Goal: Information Seeking & Learning: Learn about a topic

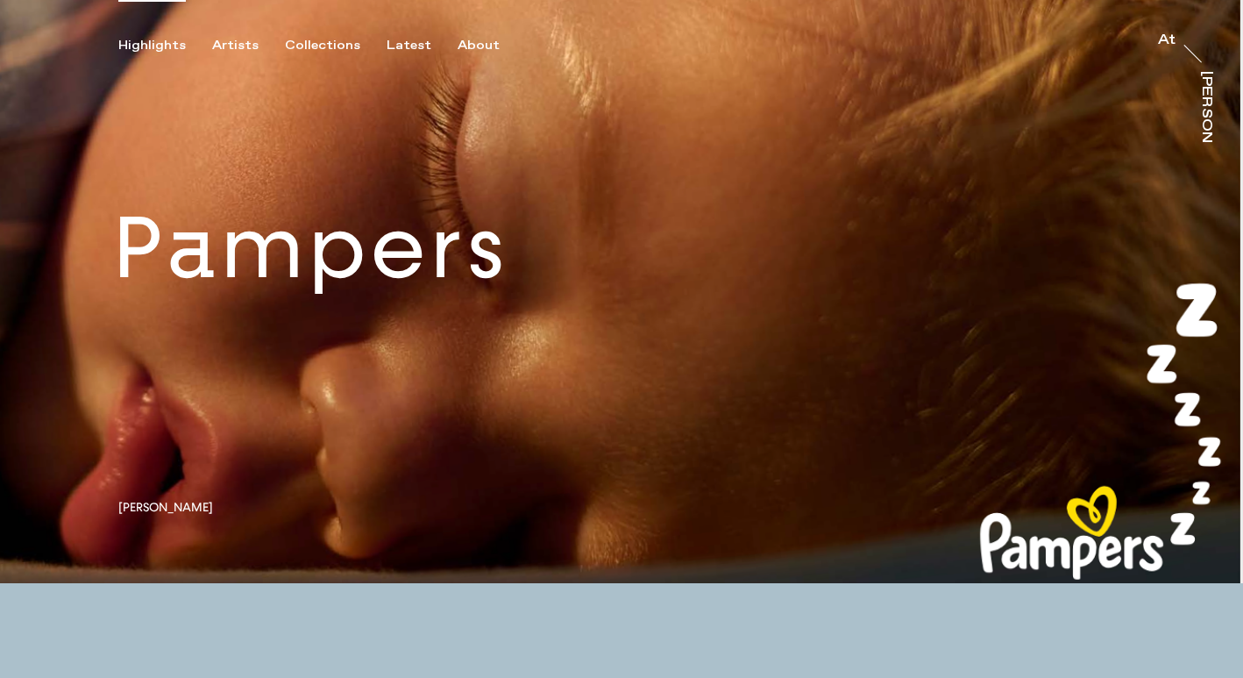
scroll to position [65, 0]
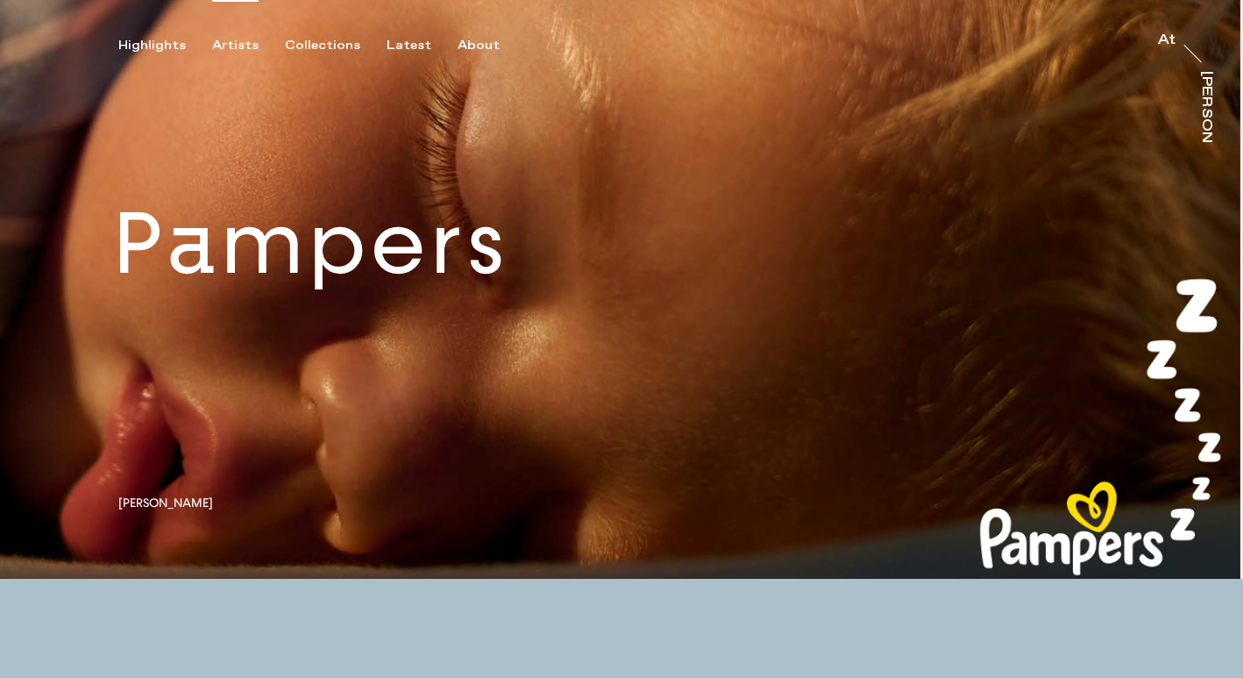
click at [230, 46] on div "Artists" at bounding box center [235, 46] width 46 height 16
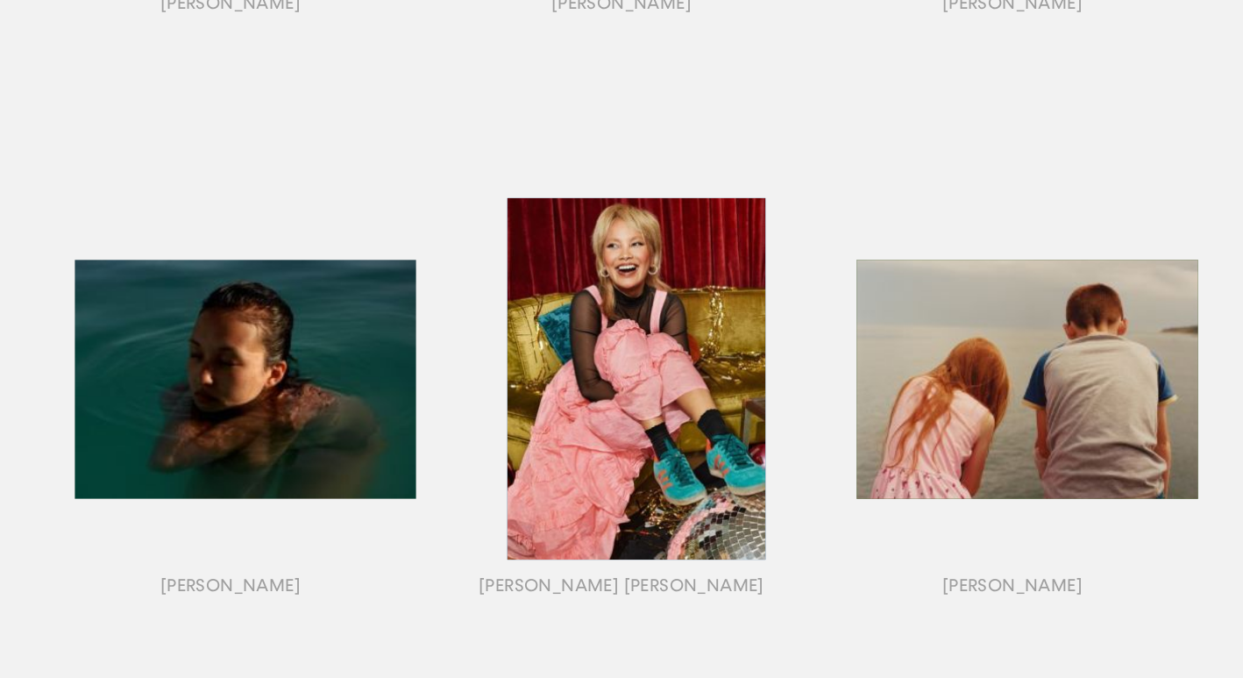
scroll to position [729, 0]
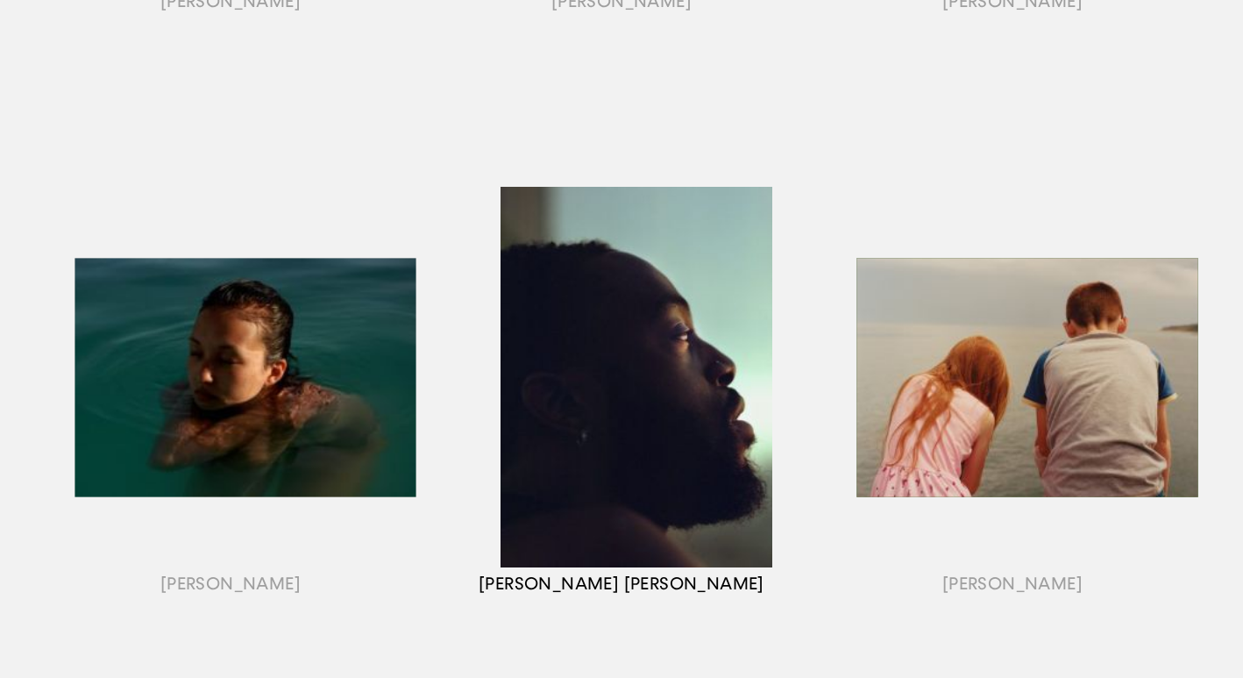
click at [604, 352] on div "button" at bounding box center [621, 398] width 391 height 547
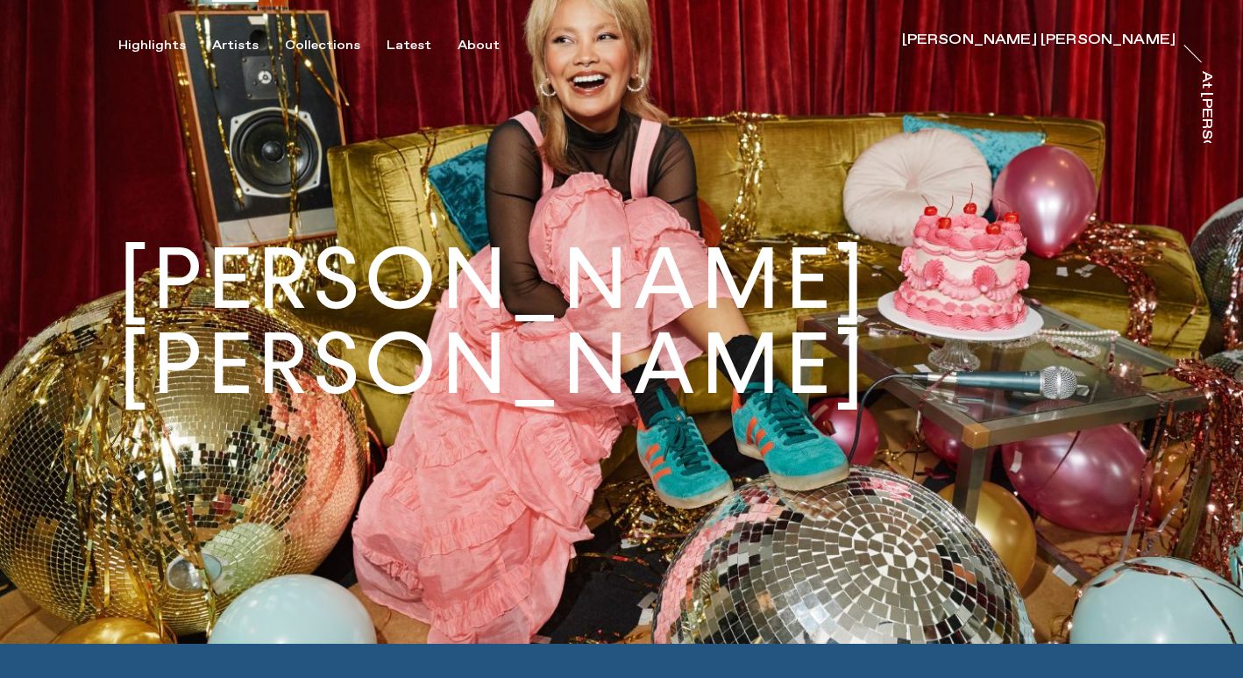
click at [226, 46] on div "Artists" at bounding box center [235, 46] width 46 height 16
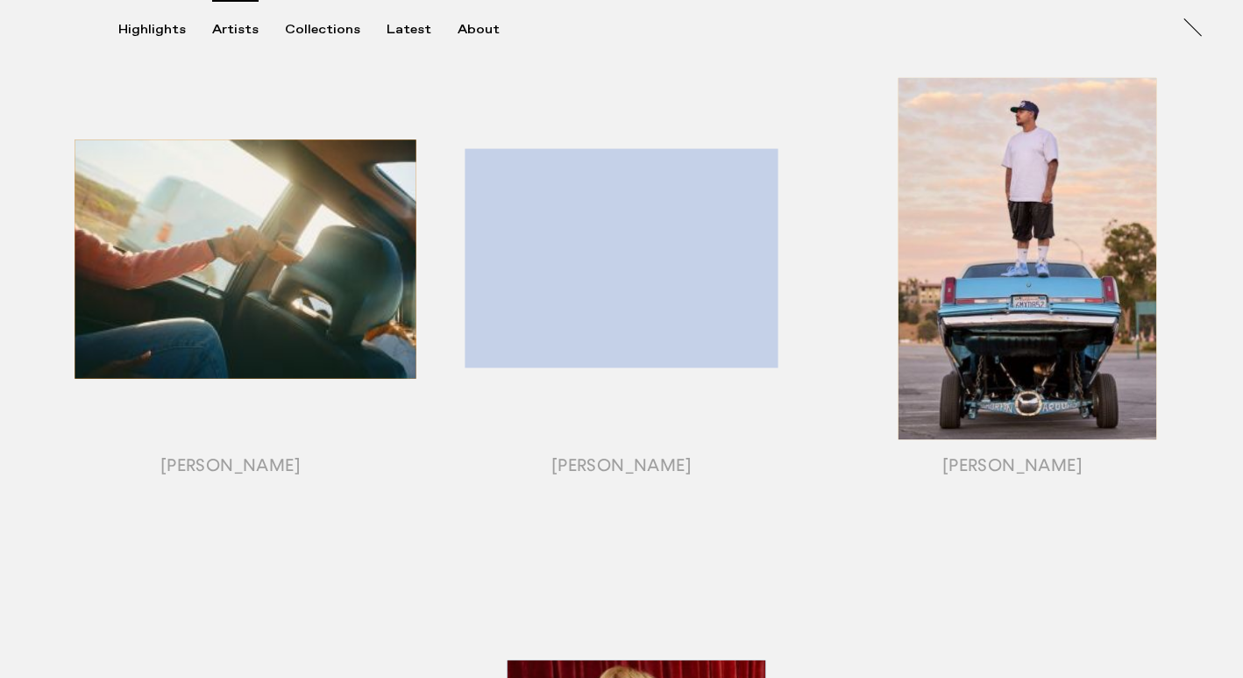
scroll to position [264, 0]
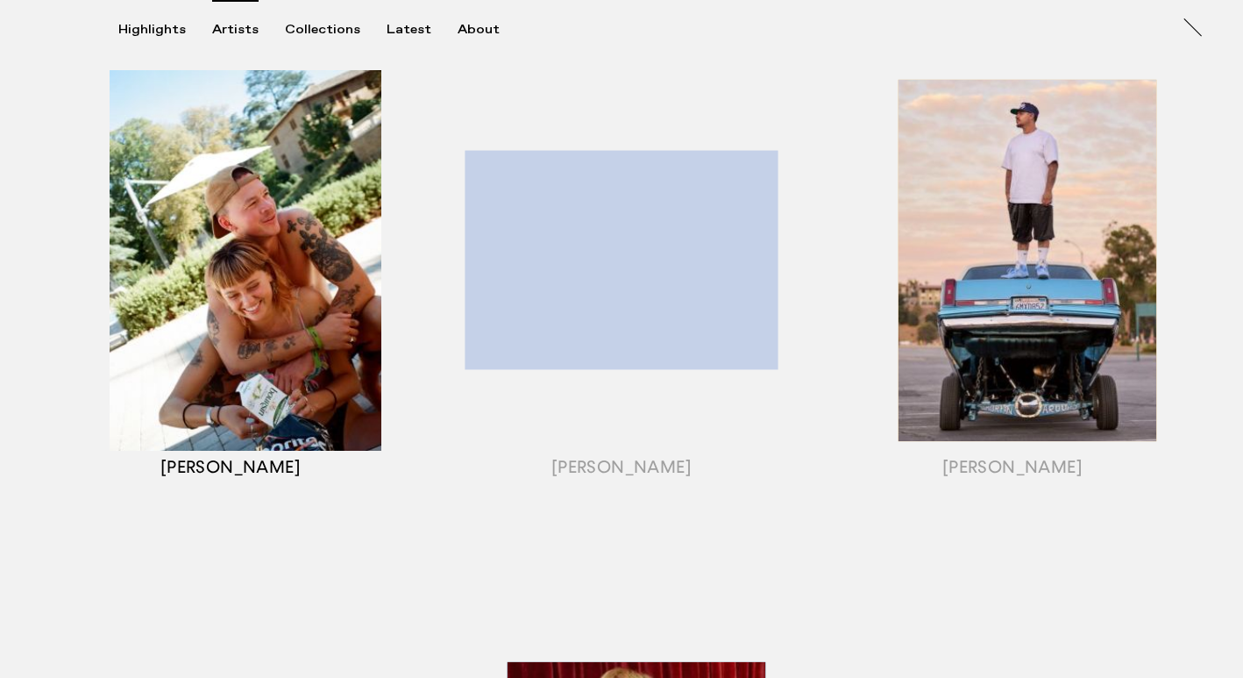
click at [275, 287] on div "button" at bounding box center [230, 282] width 391 height 547
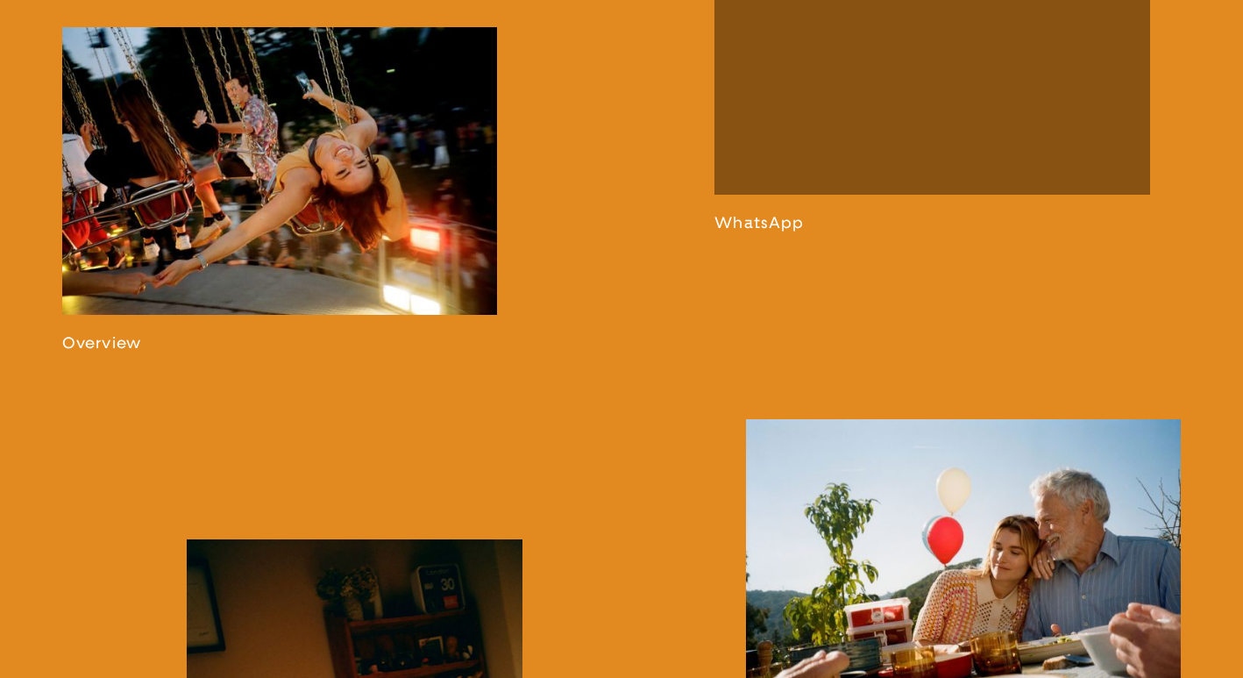
scroll to position [1183, 0]
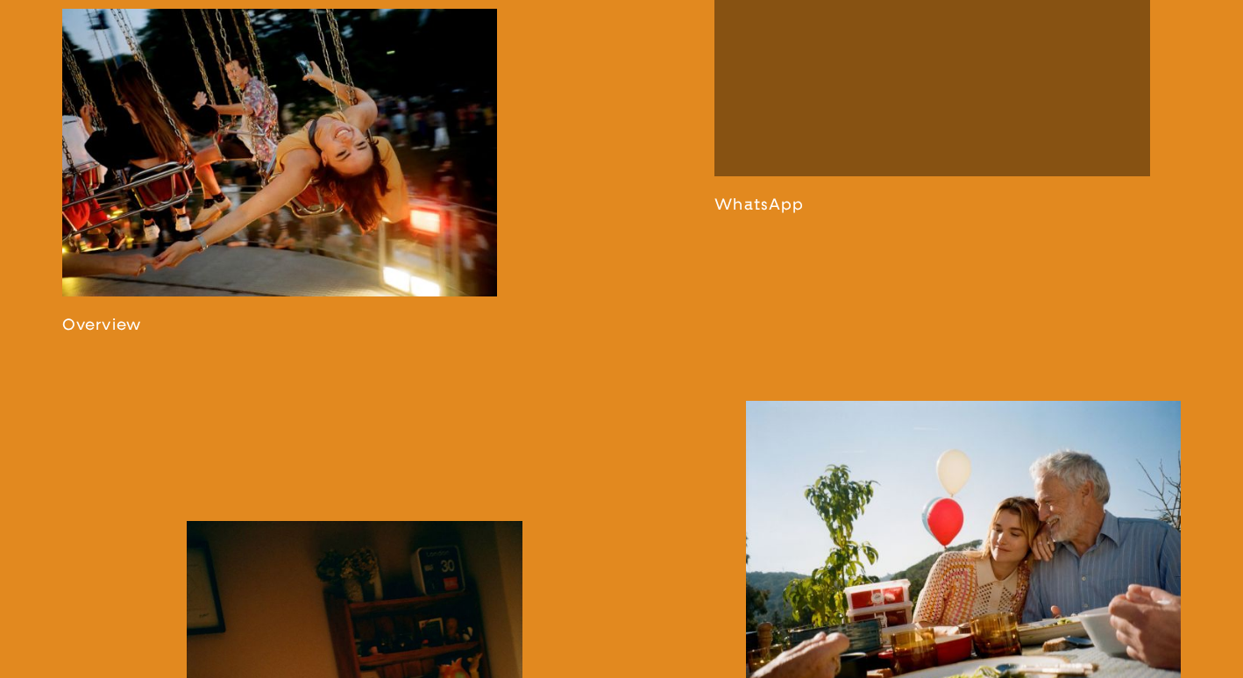
click at [298, 198] on link at bounding box center [279, 172] width 435 height 326
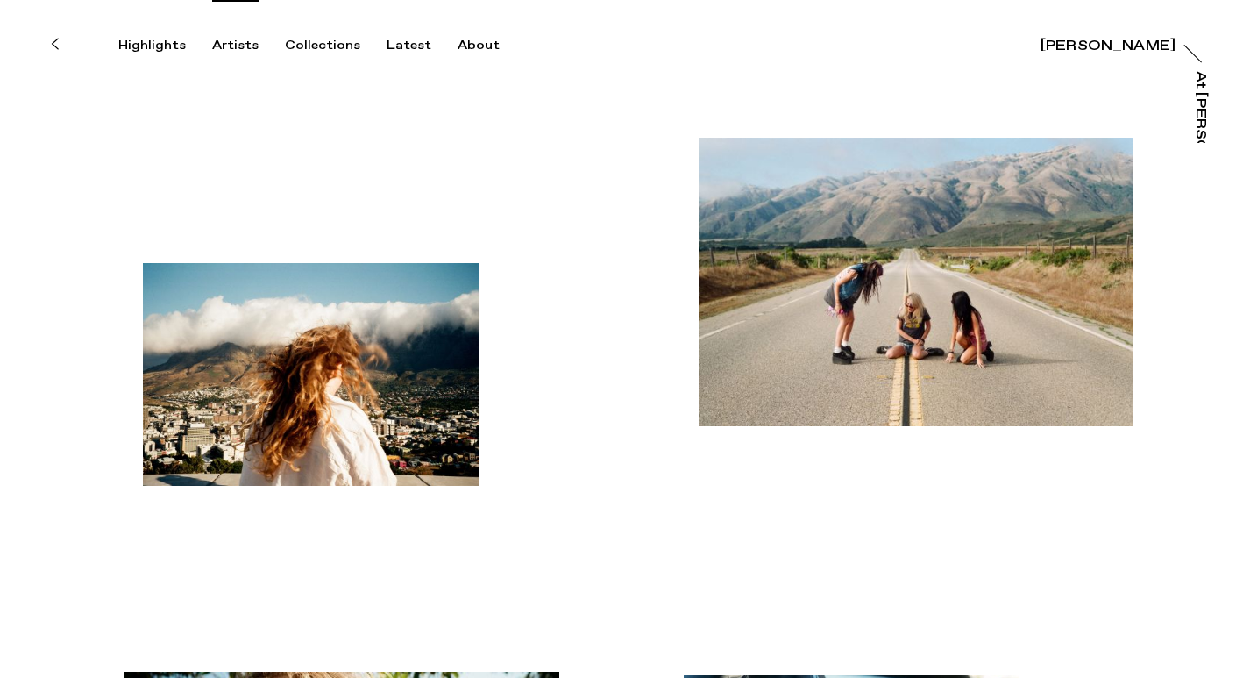
click at [225, 43] on div "Artists" at bounding box center [235, 46] width 46 height 16
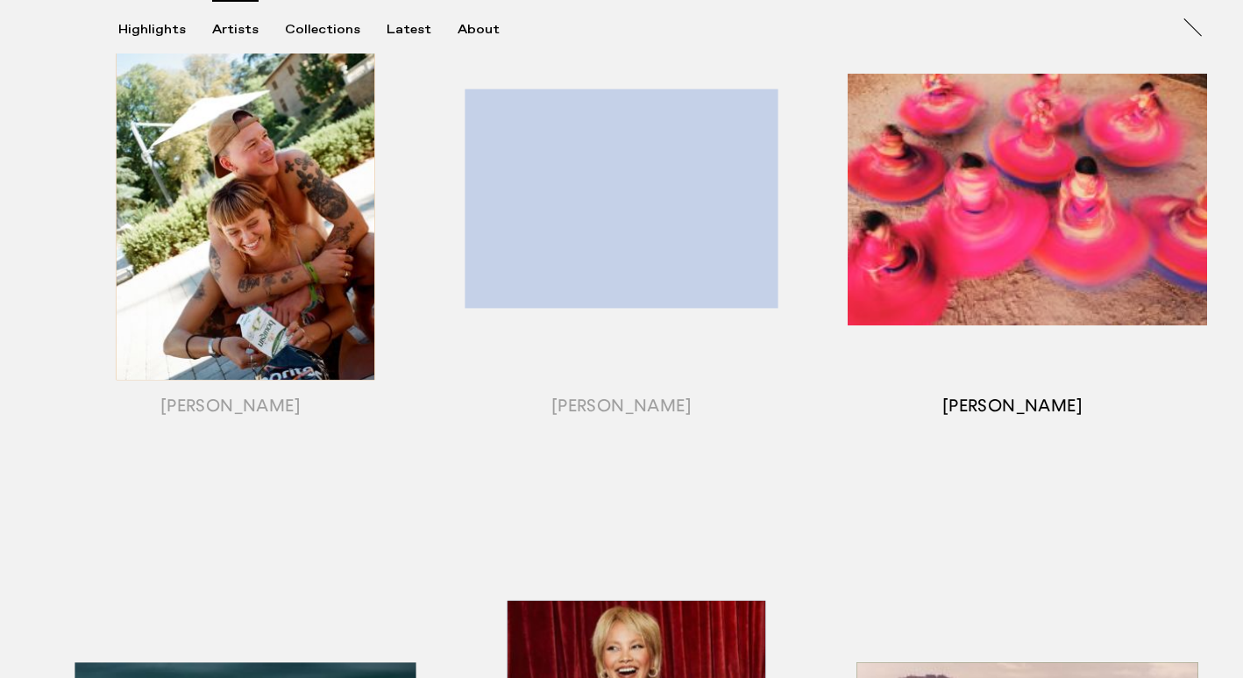
scroll to position [250, 0]
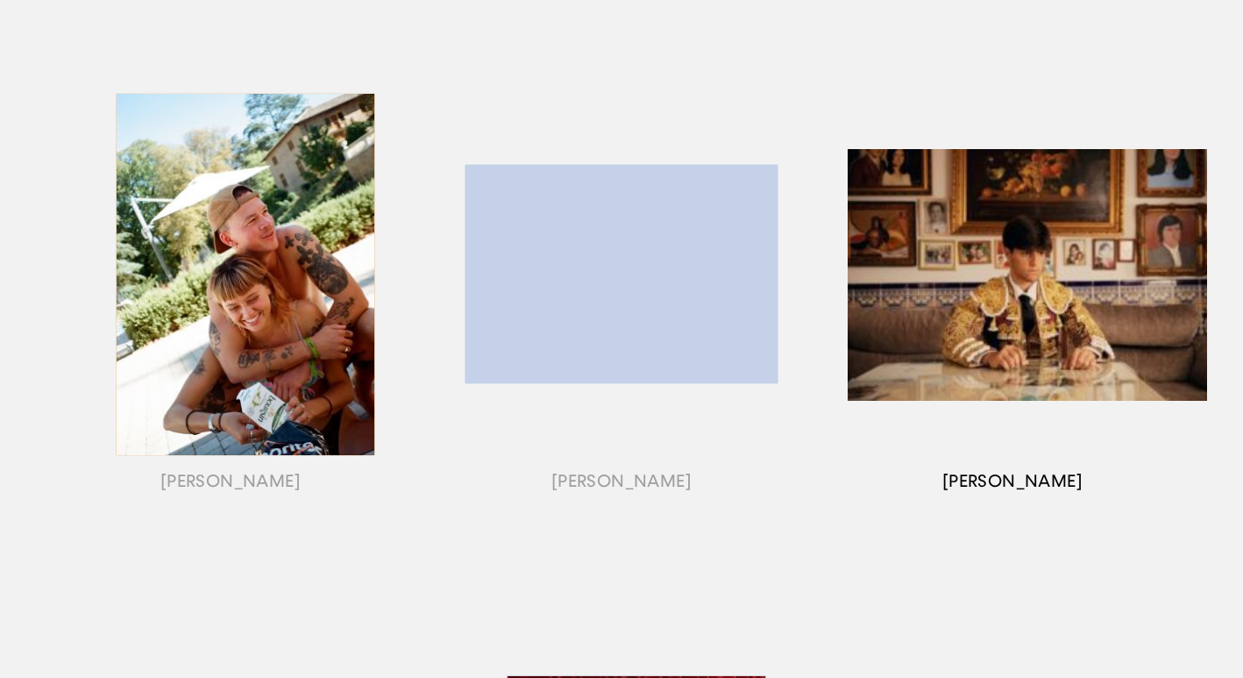
click at [989, 227] on div "button" at bounding box center [1012, 296] width 391 height 547
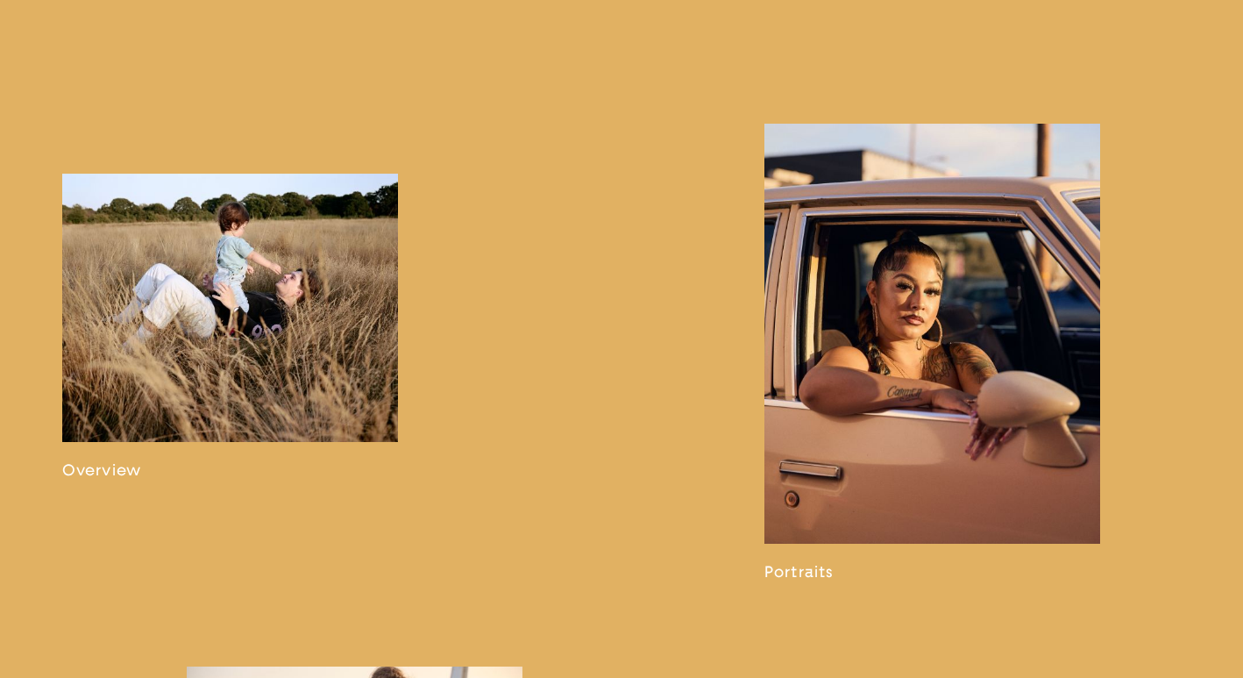
scroll to position [1020, 0]
click at [921, 317] on link at bounding box center [932, 352] width 336 height 458
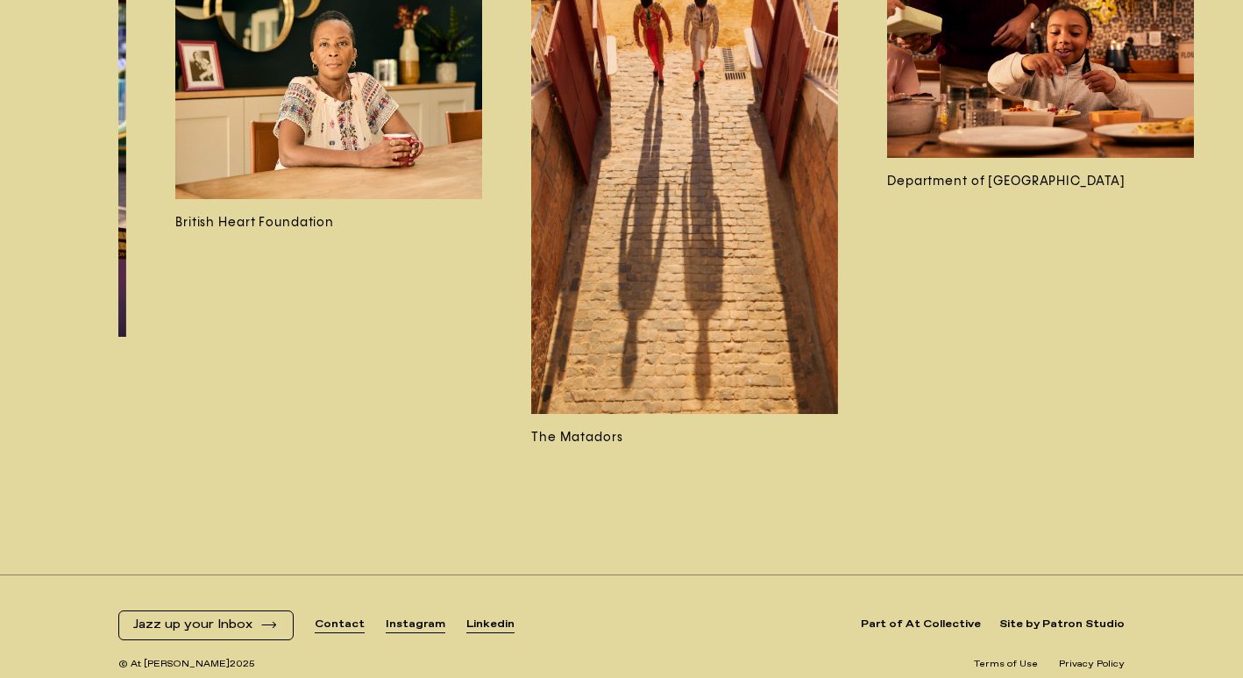
scroll to position [9985, 0]
